Goal: Transaction & Acquisition: Purchase product/service

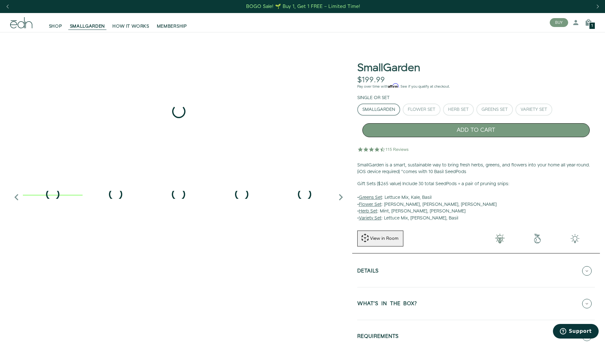
click at [476, 130] on button "ADD TO CART" at bounding box center [477, 130] width 228 height 14
